Goal: Task Accomplishment & Management: Manage account settings

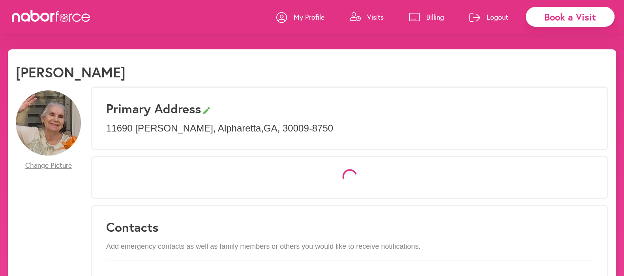
select select "*"
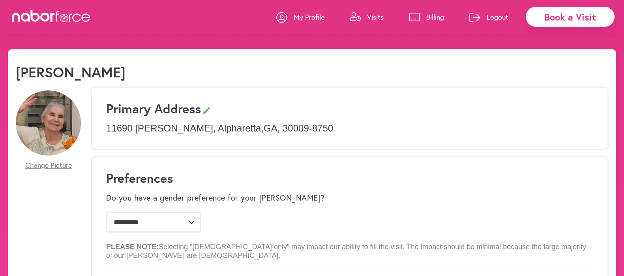
click at [367, 17] on p "Visits" at bounding box center [375, 16] width 17 height 9
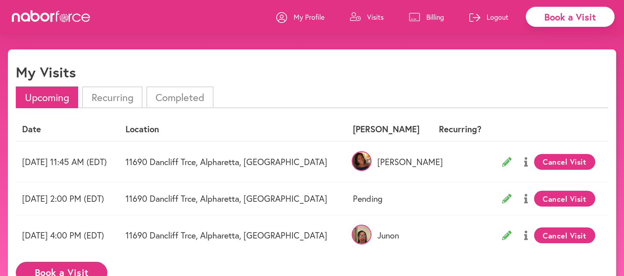
click at [367, 17] on p "Visits" at bounding box center [375, 16] width 17 height 9
